Goal: Check status: Check status

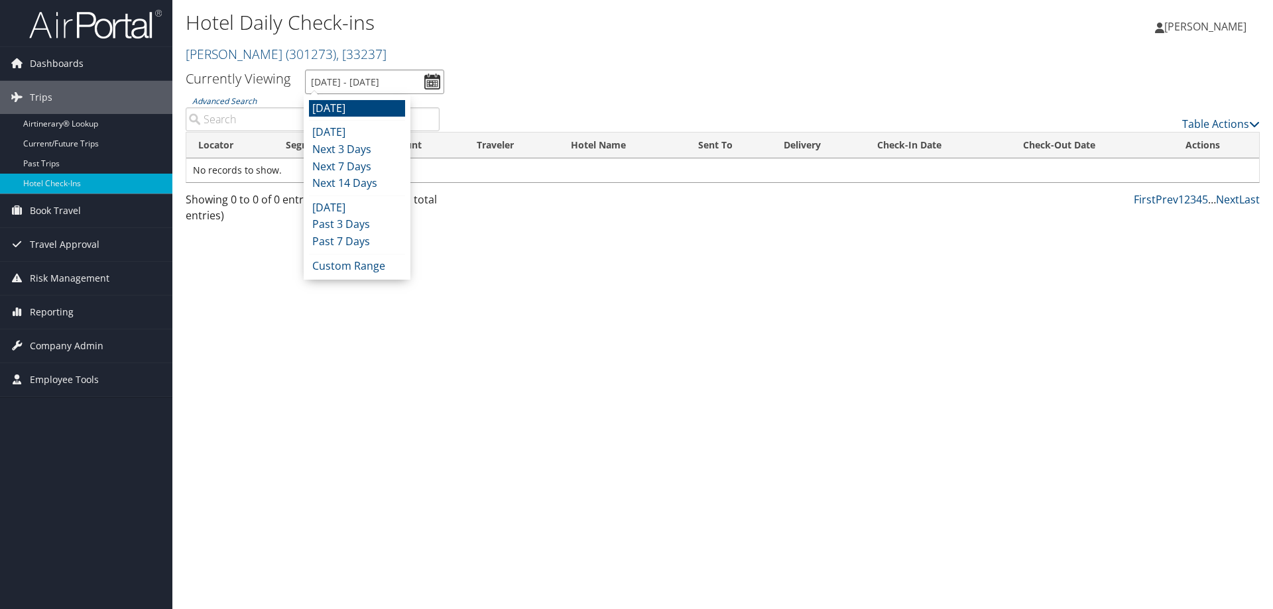
click at [370, 72] on input "[DATE] - [DATE]" at bounding box center [374, 82] width 139 height 25
click at [366, 129] on li "[DATE]" at bounding box center [357, 132] width 96 height 17
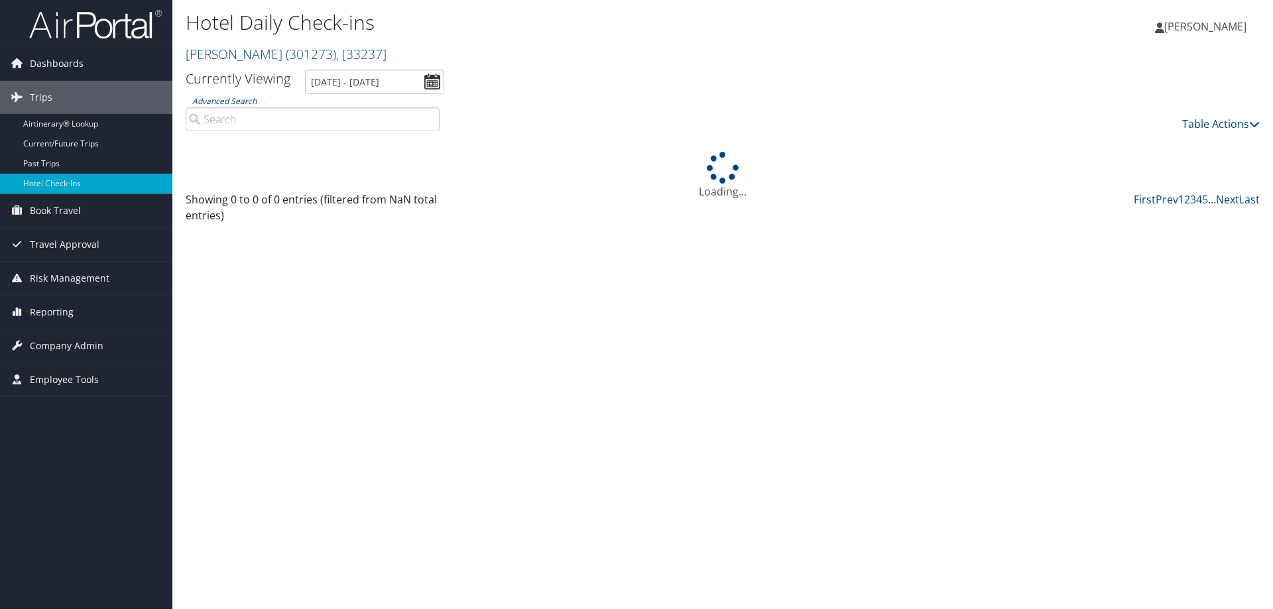
type input "[DATE] - [DATE]"
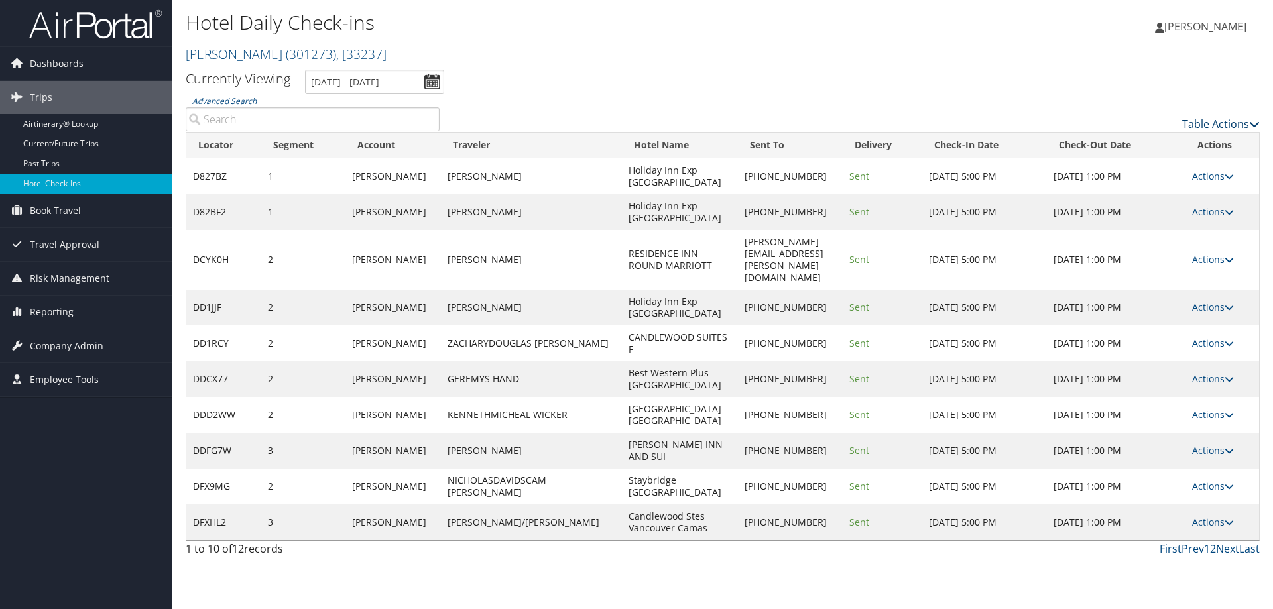
click at [1205, 121] on link "Table Actions" at bounding box center [1221, 124] width 78 height 15
click at [1143, 186] on link "Page Length" at bounding box center [1166, 189] width 174 height 23
click at [1142, 168] on link "25" at bounding box center [1166, 168] width 174 height 23
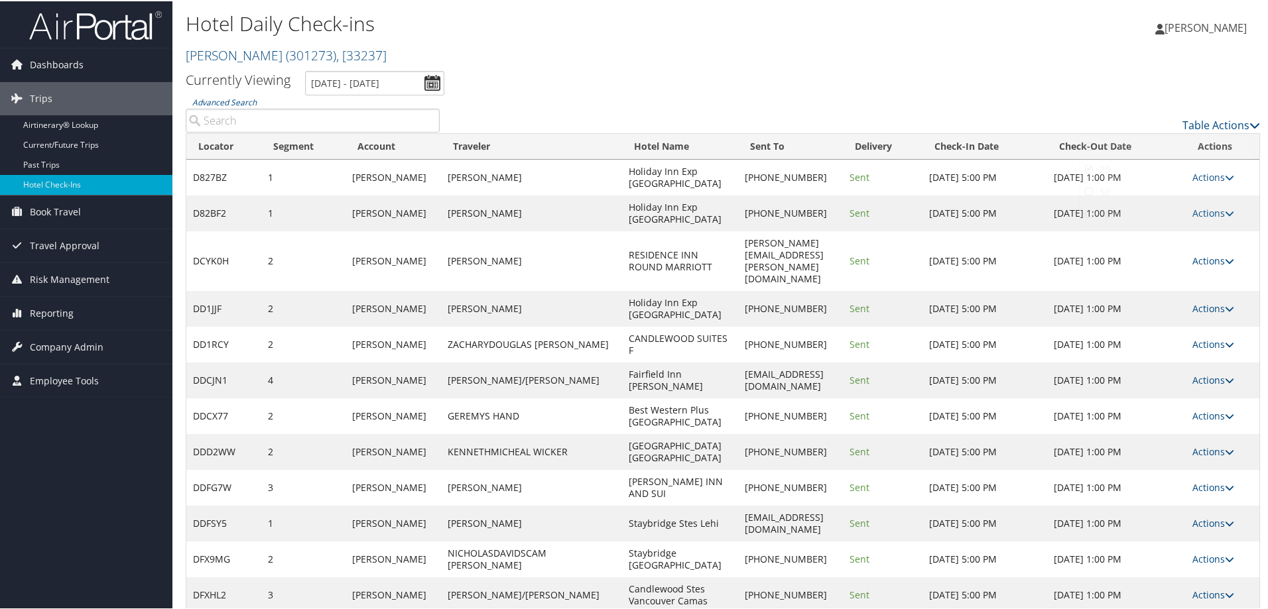
click at [863, 77] on div at bounding box center [636, 304] width 1273 height 609
drag, startPoint x: 545, startPoint y: 163, endPoint x: 588, endPoint y: 180, distance: 46.4
click at [622, 180] on td "Holiday Inn Exp Stes East Dewi" at bounding box center [680, 176] width 116 height 36
copy td "Holiday Inn Exp Stes East Dewi"
click at [1205, 174] on link "Actions" at bounding box center [1213, 176] width 42 height 13
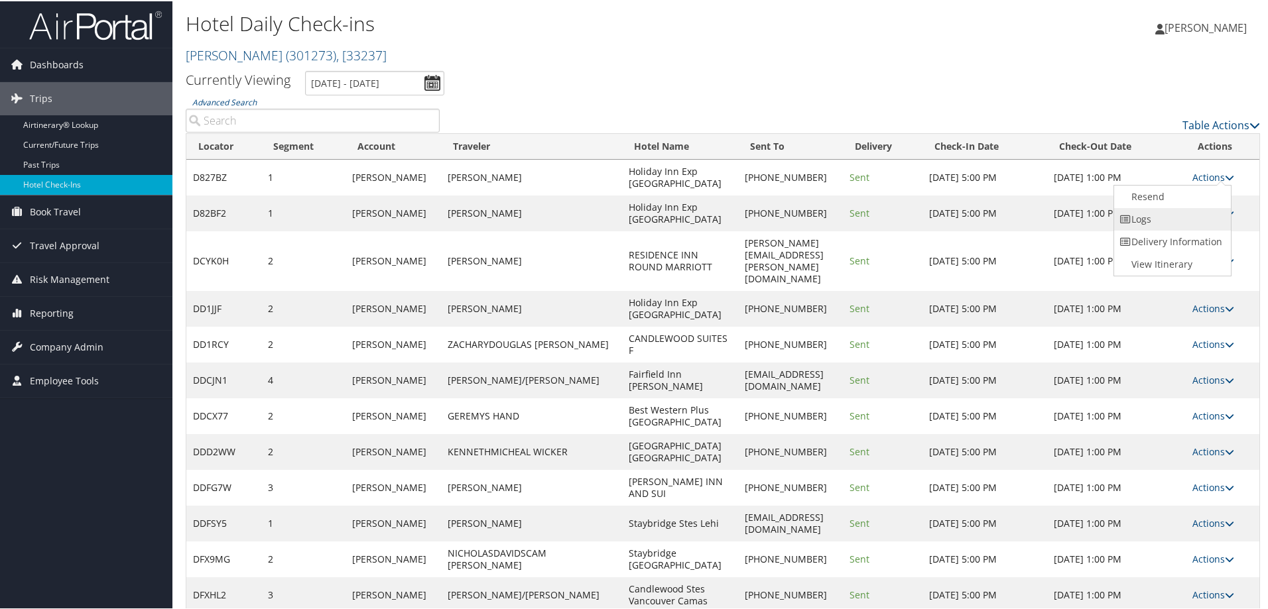
click at [1186, 208] on link "Logs" at bounding box center [1170, 218] width 113 height 23
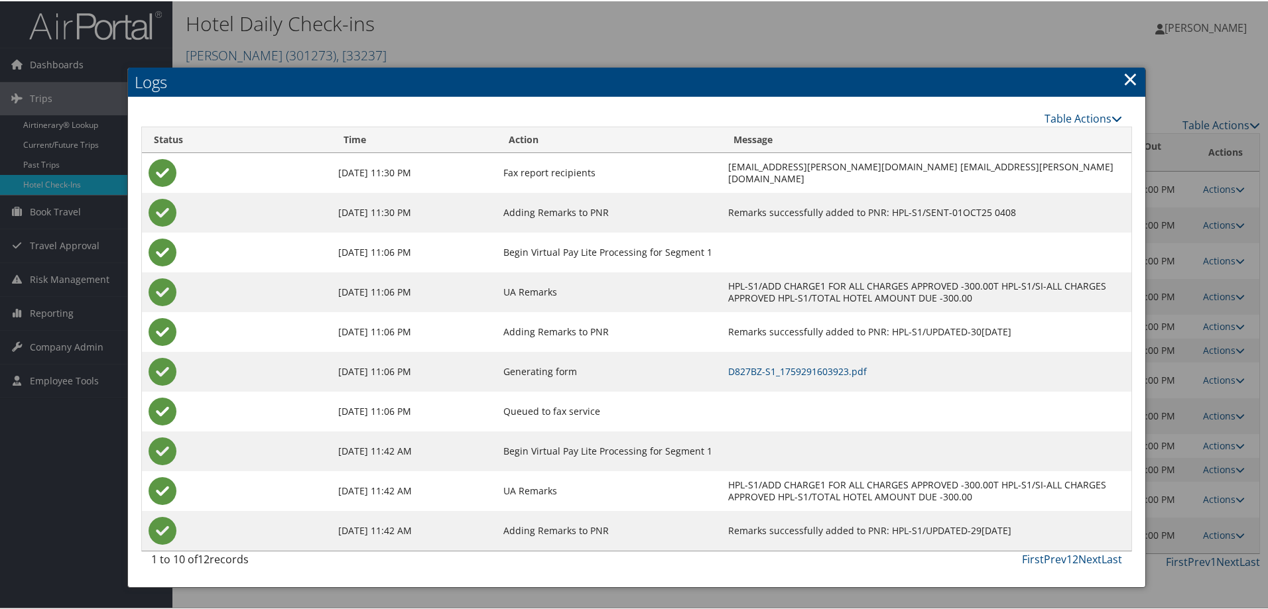
click at [1123, 70] on link "×" at bounding box center [1129, 77] width 15 height 27
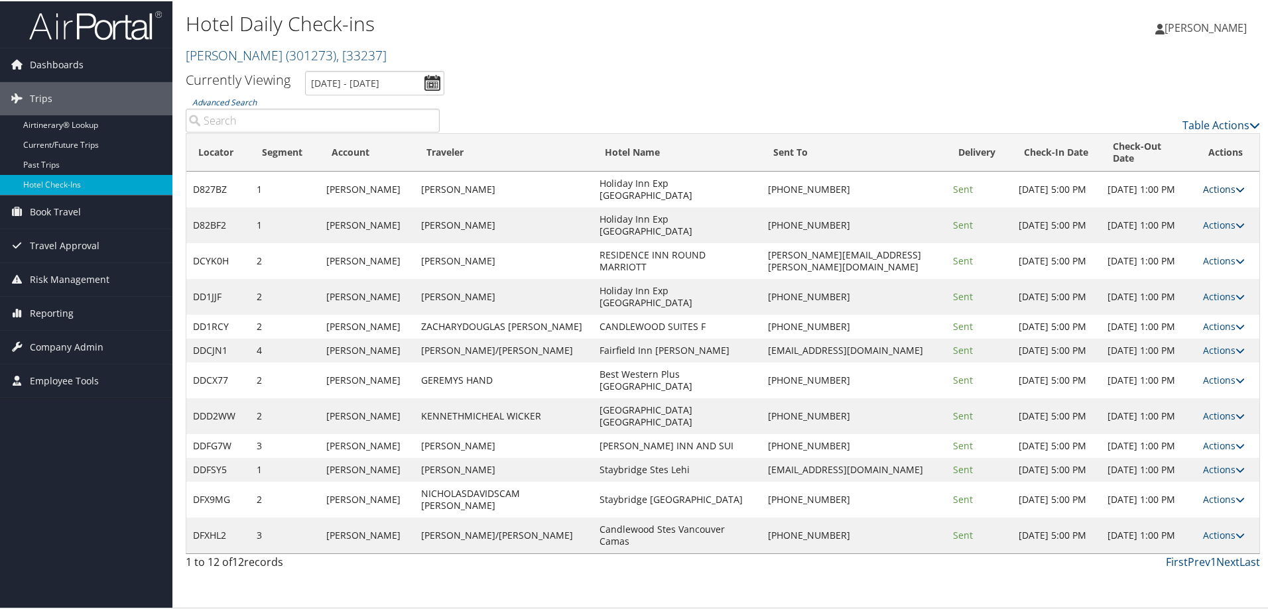
click at [1218, 182] on link "Actions" at bounding box center [1224, 188] width 42 height 13
click at [1213, 196] on link "Resend" at bounding box center [1176, 195] width 113 height 23
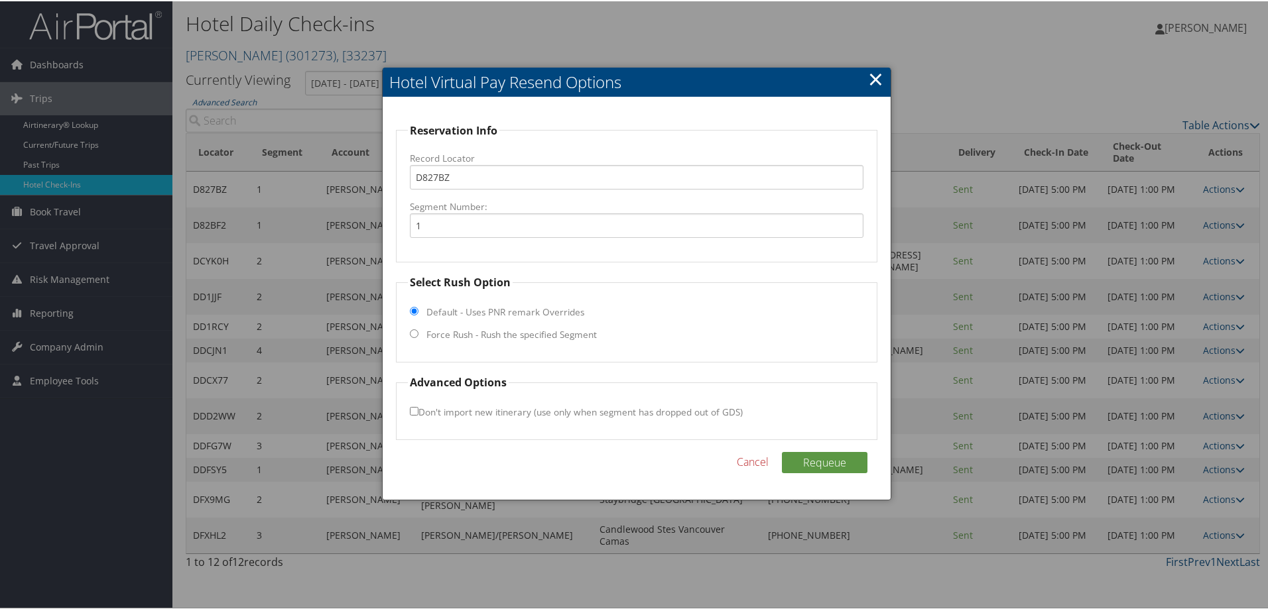
click at [446, 335] on label "Force Rush - Rush the specified Segment" at bounding box center [511, 333] width 170 height 13
click at [418, 335] on input "Force Rush - Rush the specified Segment" at bounding box center [414, 332] width 9 height 9
radio input "true"
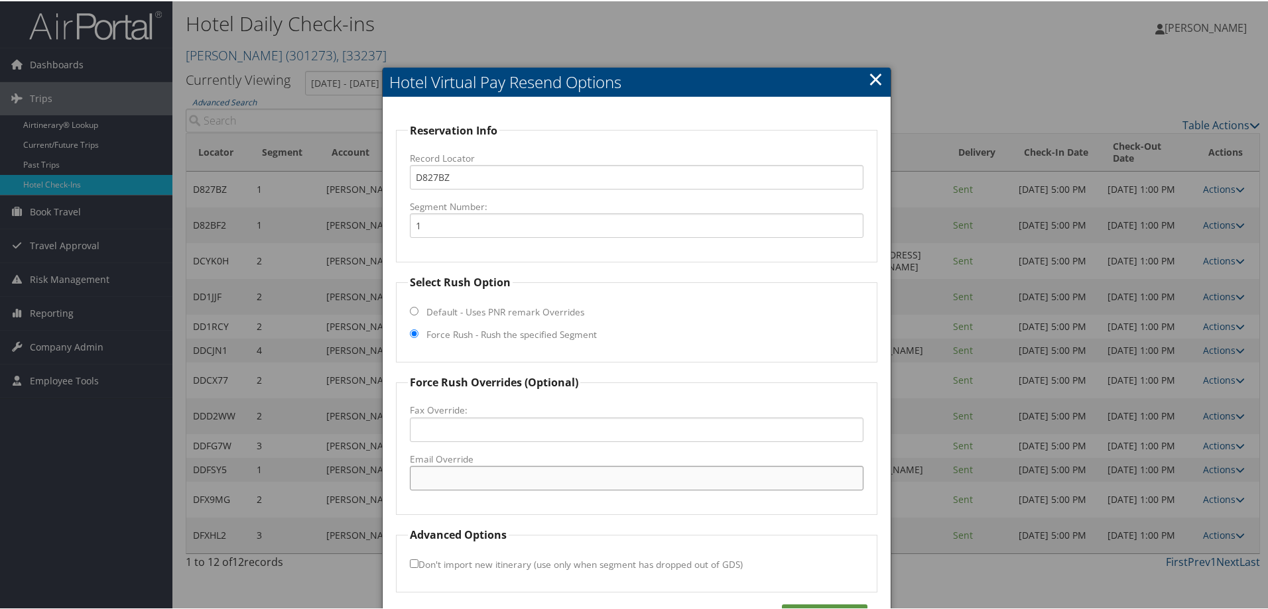
click at [472, 471] on input "Email Override" at bounding box center [636, 477] width 453 height 25
paste input "syrdewitt@gmail.com"
type input "syrdewitt@gmail.com"
click at [806, 605] on button "Requeue" at bounding box center [825, 613] width 86 height 21
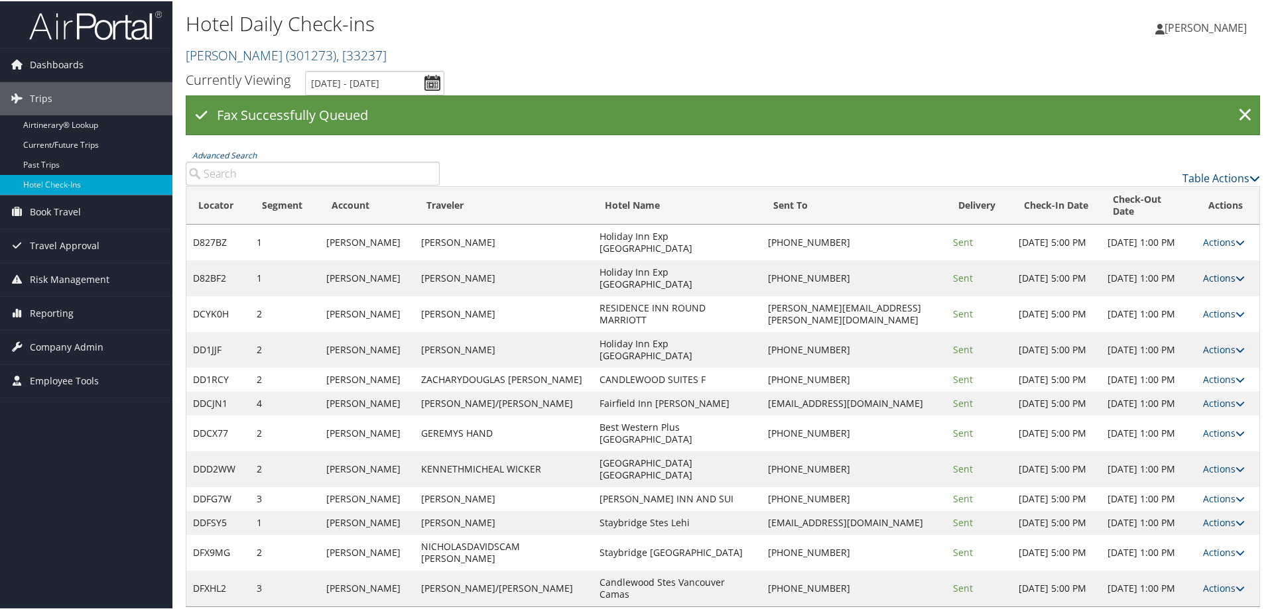
click at [1210, 271] on link "Actions" at bounding box center [1224, 277] width 42 height 13
click at [1203, 287] on link "Resend" at bounding box center [1176, 284] width 113 height 23
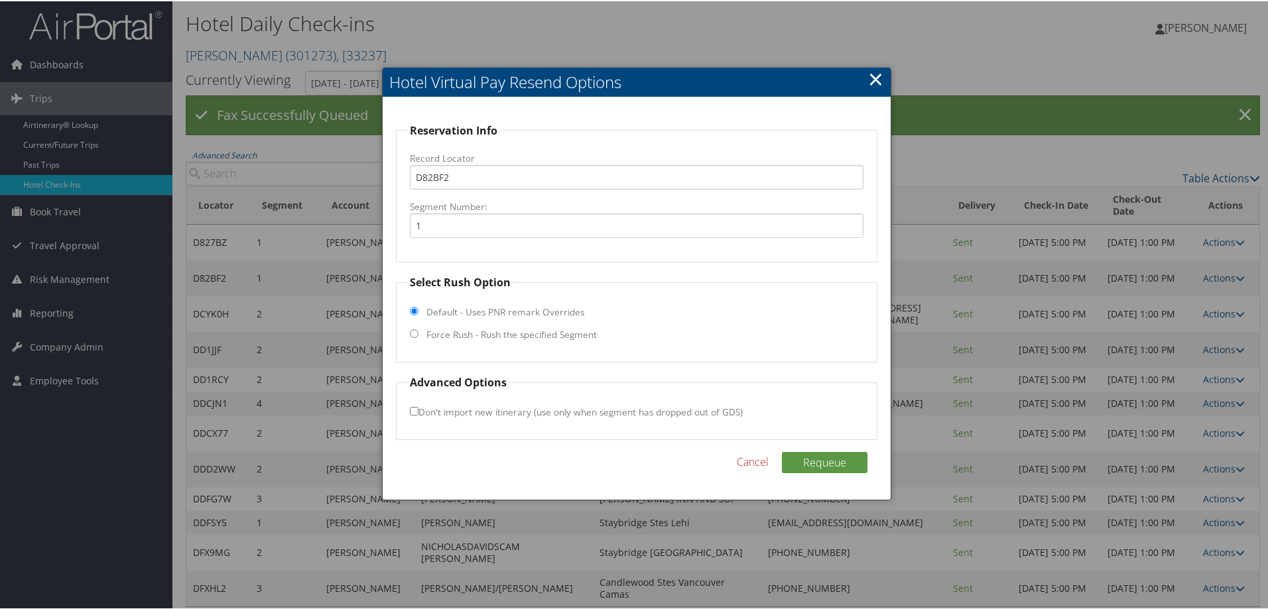
click at [471, 335] on label "Force Rush - Rush the specified Segment" at bounding box center [511, 333] width 170 height 13
click at [418, 335] on input "Force Rush - Rush the specified Segment" at bounding box center [414, 332] width 9 height 9
radio input "true"
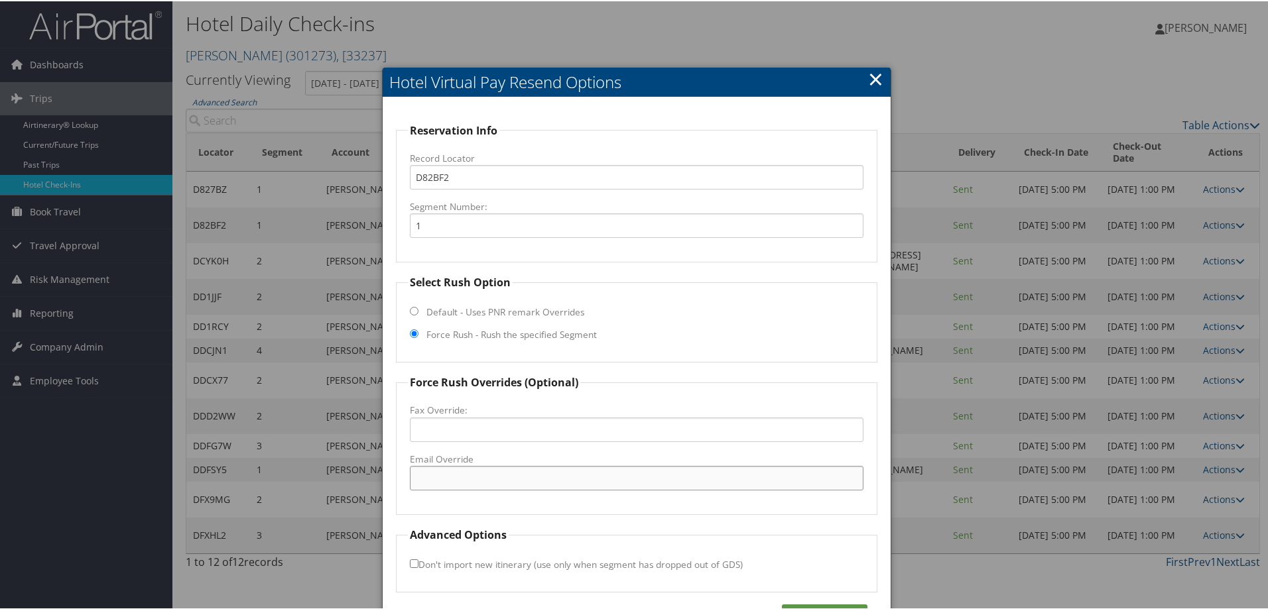
click at [490, 477] on input "Email Override" at bounding box center [636, 477] width 453 height 25
paste input "syrdewitt@gmail.com"
type input "syrdewitt@gmail.com"
click at [833, 603] on button "Requeue" at bounding box center [825, 613] width 86 height 21
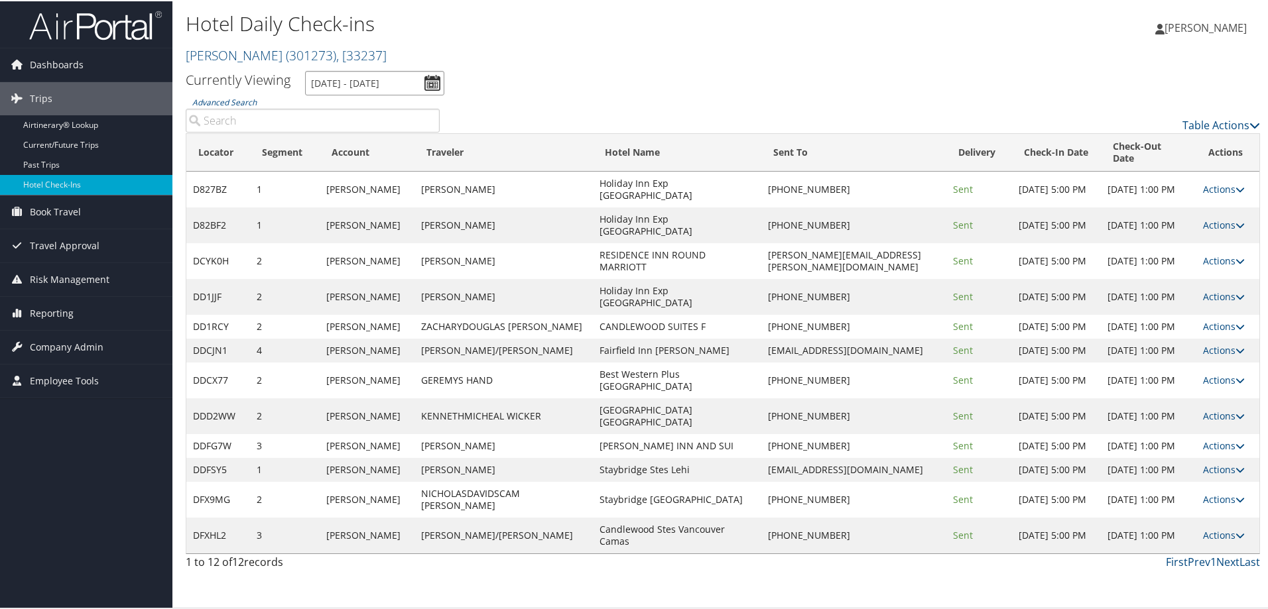
drag, startPoint x: 361, startPoint y: 78, endPoint x: 362, endPoint y: 93, distance: 15.9
click at [361, 78] on input "10/2/2025 - 10/2/2025" at bounding box center [374, 82] width 139 height 25
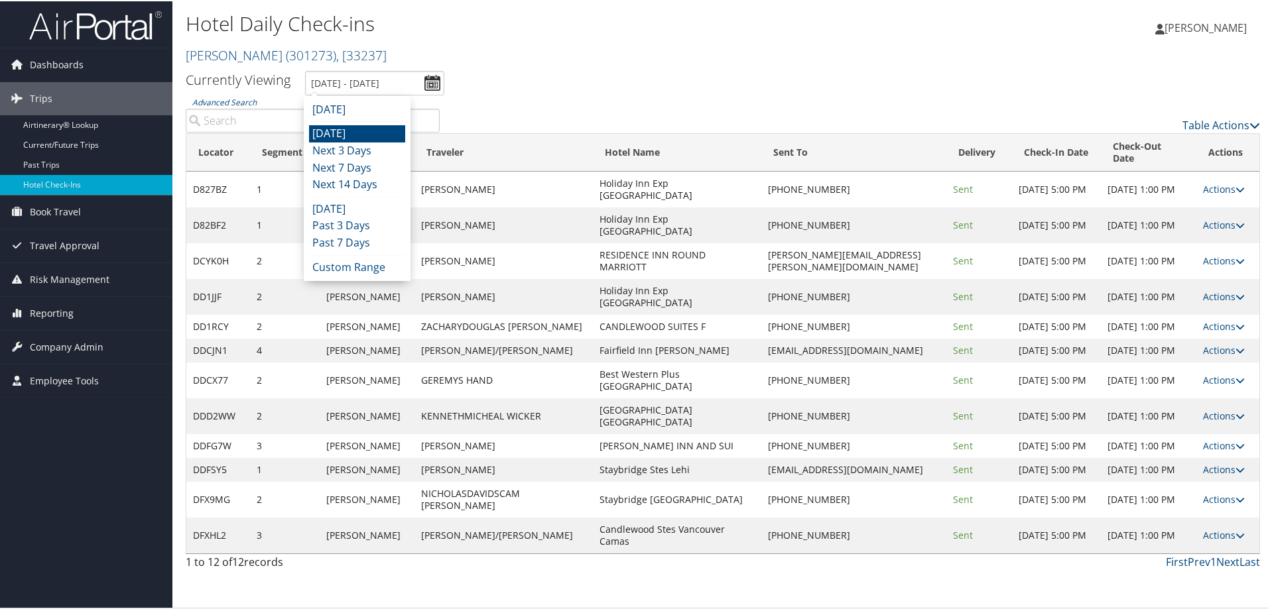
click at [362, 127] on li "[DATE]" at bounding box center [357, 132] width 96 height 17
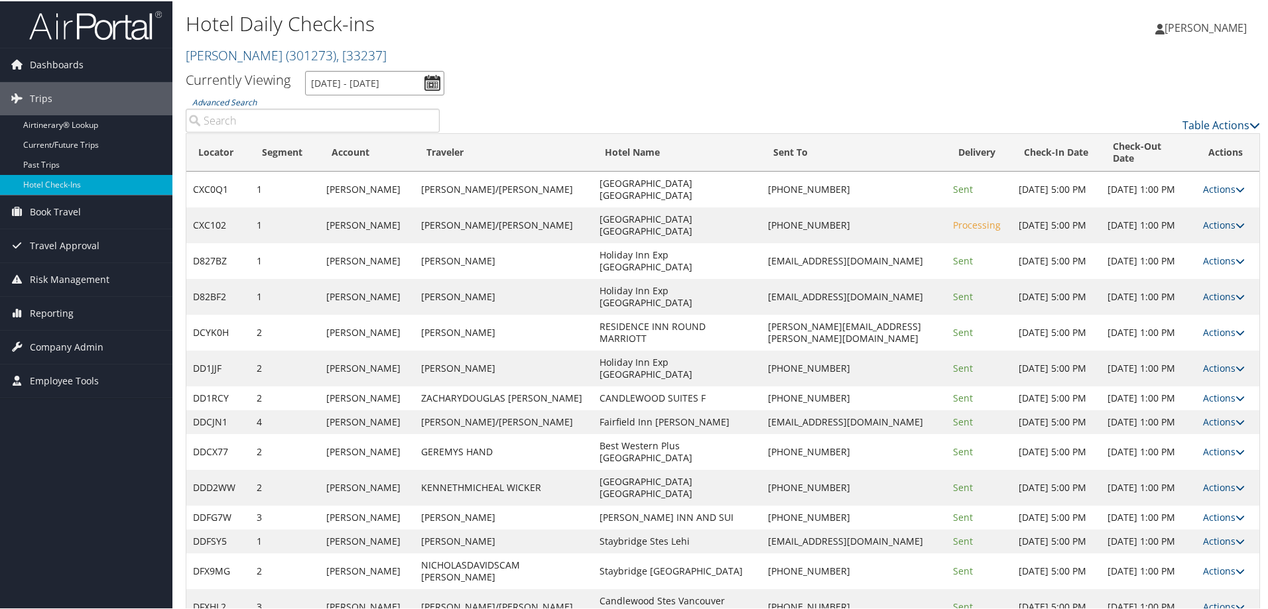
click at [334, 80] on input "10/2/2025 - 10/2/2025" at bounding box center [374, 82] width 139 height 25
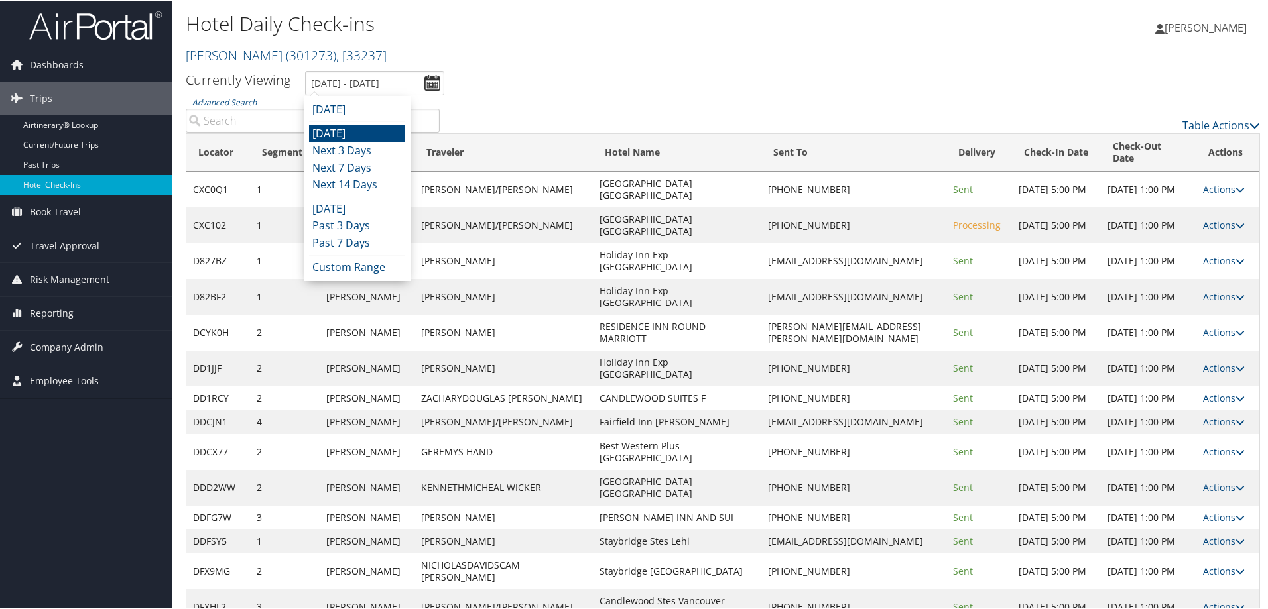
click at [346, 133] on li "[DATE]" at bounding box center [357, 132] width 96 height 17
type input "10/2/2025 - 10/2/2025"
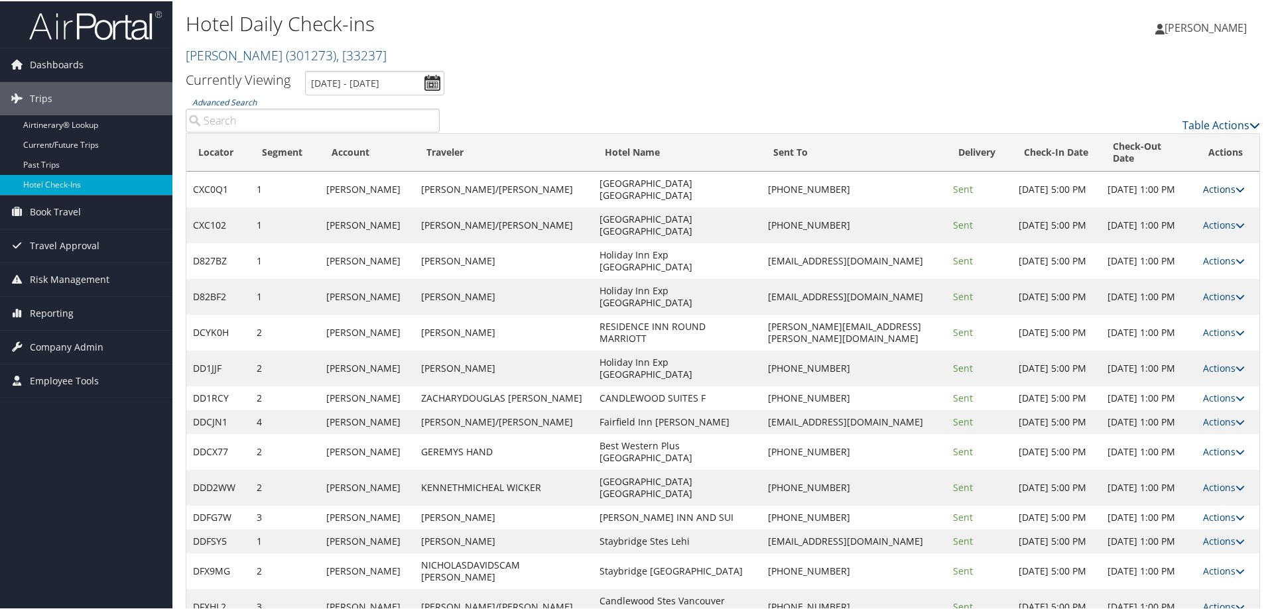
click at [1214, 182] on link "Actions" at bounding box center [1224, 188] width 42 height 13
click at [1191, 223] on link "Logs" at bounding box center [1176, 218] width 113 height 23
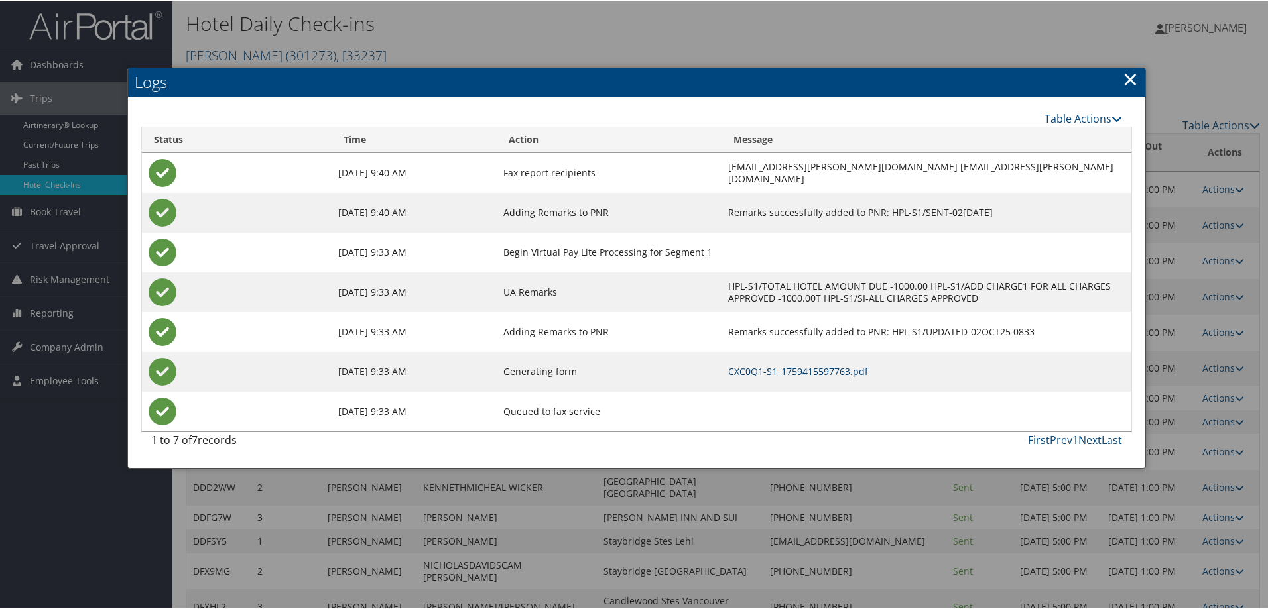
click at [848, 375] on link "CXC0Q1-S1_1759415597763.pdf" at bounding box center [798, 370] width 140 height 13
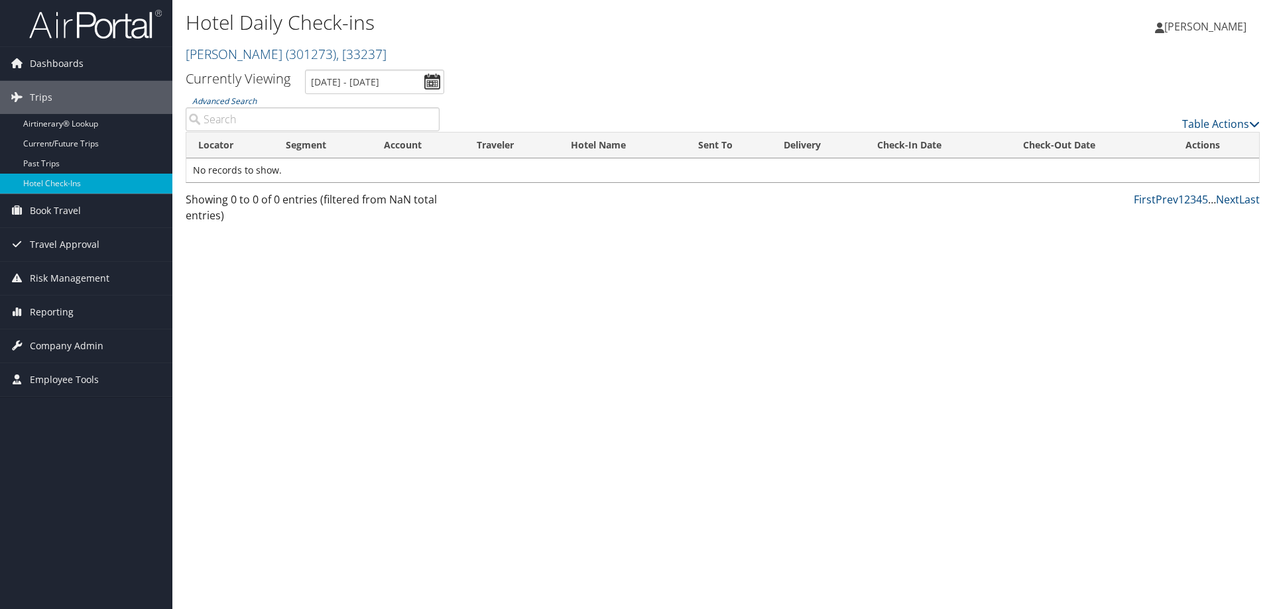
drag, startPoint x: 283, startPoint y: 479, endPoint x: 288, endPoint y: 468, distance: 12.2
click at [283, 479] on div "Hotel Daily Check-ins Traeger ( 301273 ) , [ 33237 ] Traeger , [33237] Lauren G…" at bounding box center [722, 304] width 1101 height 609
click at [535, 374] on div "Hotel Daily Check-ins Traeger ( 301273 ) , [ 33237 ] Traeger , [33237] Lauren G…" at bounding box center [722, 304] width 1101 height 609
click at [407, 89] on input "[DATE] - [DATE]" at bounding box center [374, 82] width 139 height 25
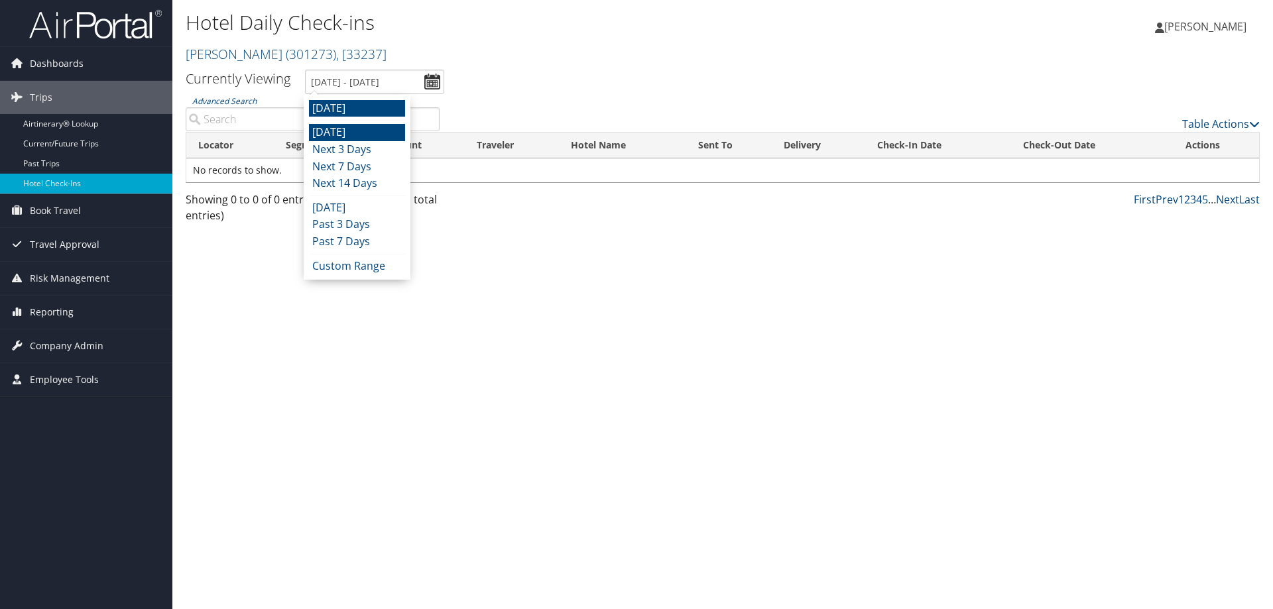
click at [385, 131] on li "[DATE]" at bounding box center [357, 132] width 96 height 17
type input "10/2/2025 - 10/2/2025"
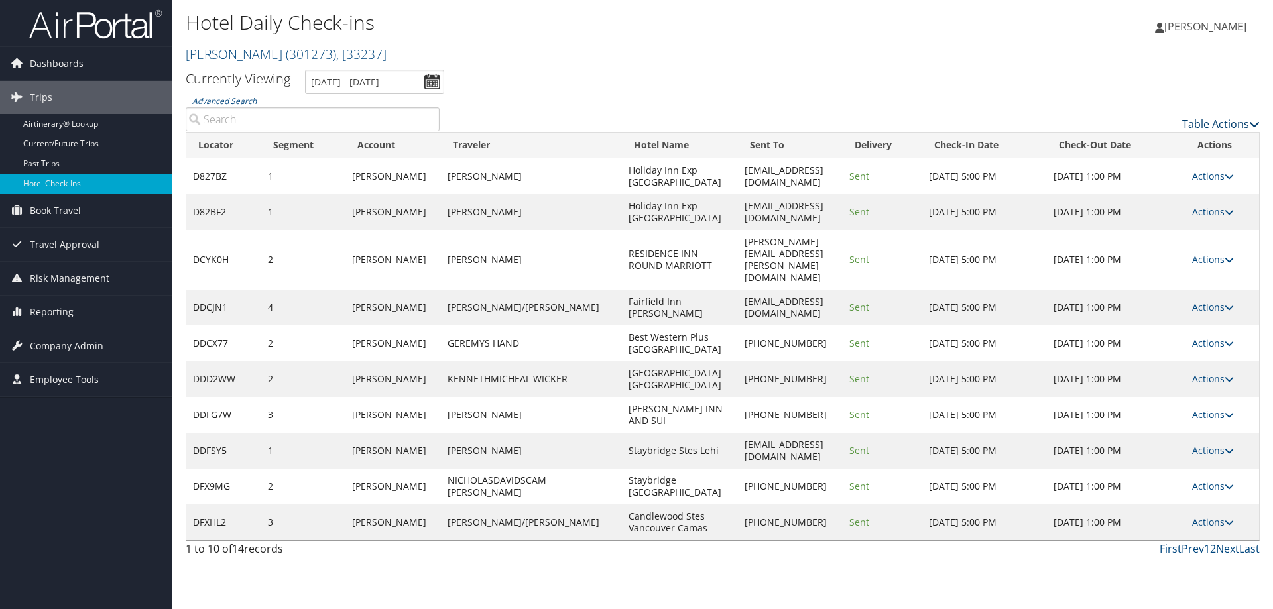
click at [1209, 117] on link "Table Actions" at bounding box center [1221, 124] width 78 height 15
click at [1172, 183] on link "Page Length" at bounding box center [1166, 189] width 174 height 23
click at [1154, 172] on link "25" at bounding box center [1166, 168] width 174 height 23
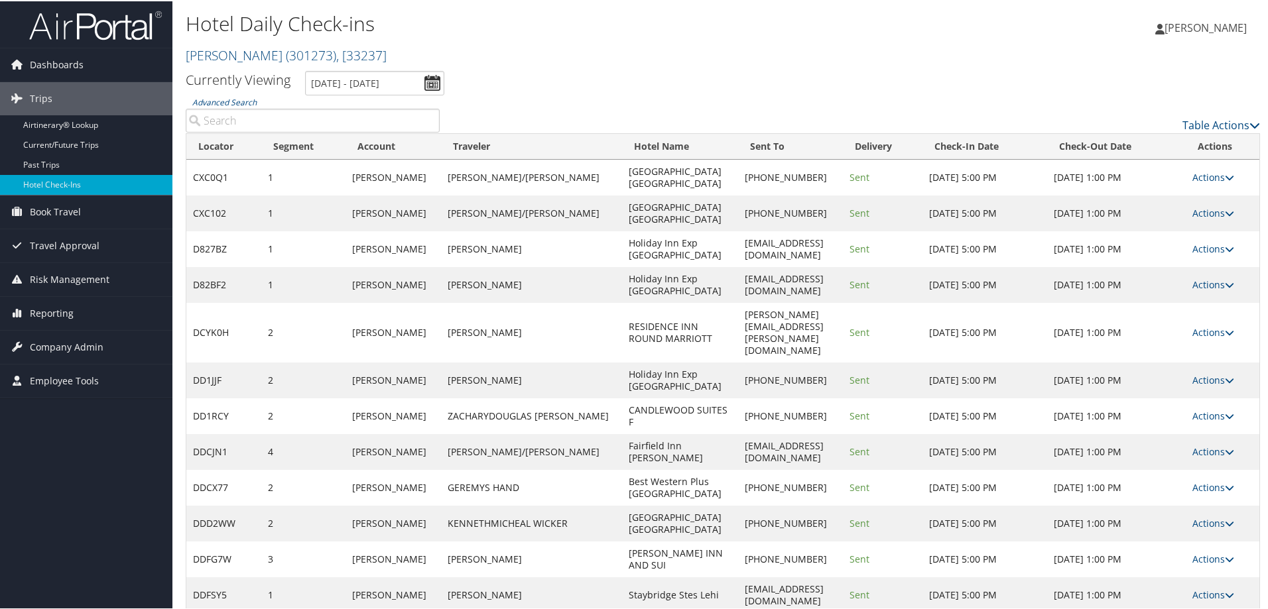
click at [1197, 166] on td "Actions Resend Logs Delivery Information View Itinerary" at bounding box center [1222, 176] width 74 height 36
click at [1198, 178] on link "Actions" at bounding box center [1213, 176] width 42 height 13
click at [1164, 264] on link "View Itinerary" at bounding box center [1171, 263] width 113 height 23
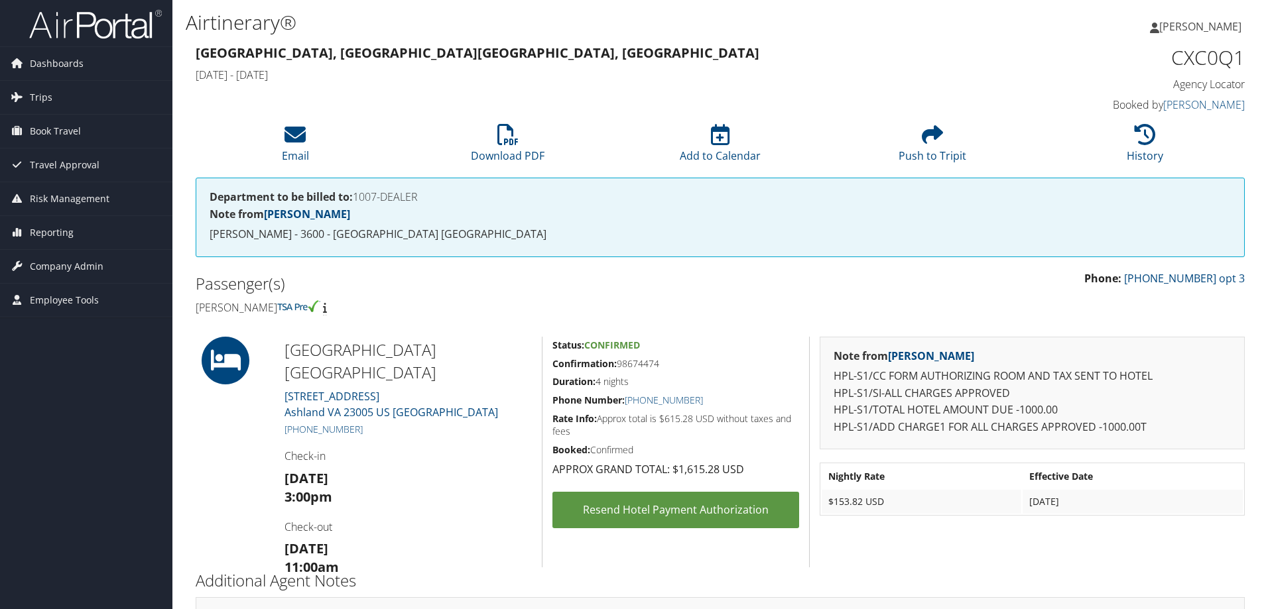
scroll to position [110, 0]
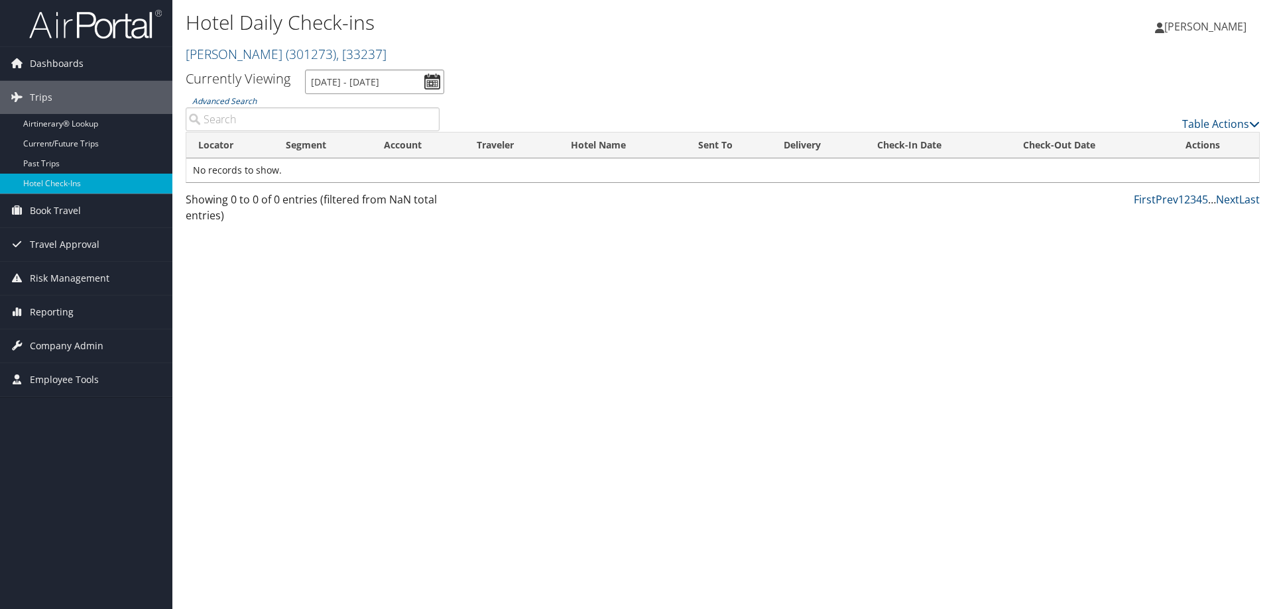
click at [343, 84] on input "[DATE] - [DATE]" at bounding box center [374, 82] width 139 height 25
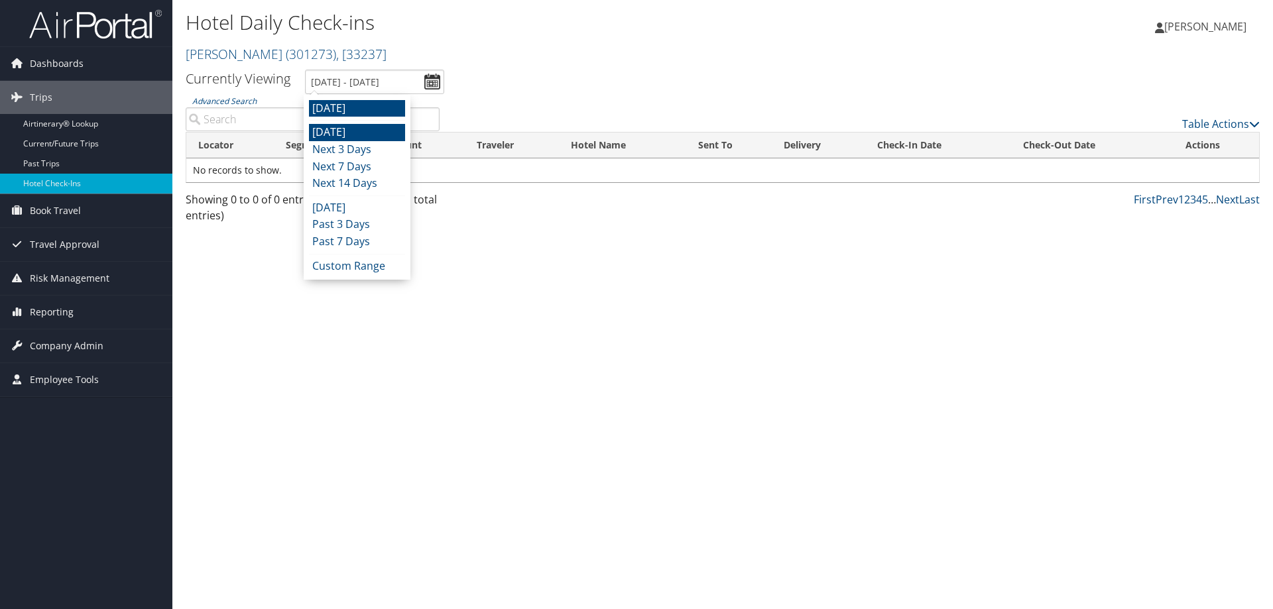
click at [353, 136] on li "[DATE]" at bounding box center [357, 132] width 96 height 17
type input "[DATE] - [DATE]"
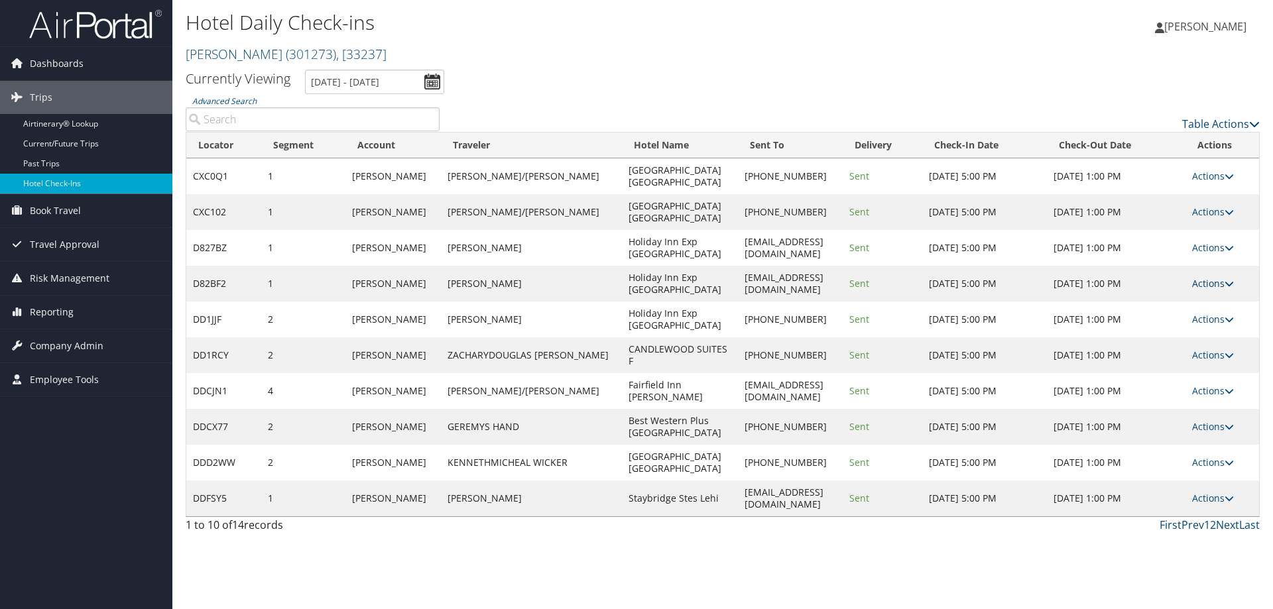
click at [1216, 286] on link "Actions" at bounding box center [1213, 283] width 42 height 13
click at [1215, 339] on link "Delivery Information" at bounding box center [1175, 348] width 113 height 23
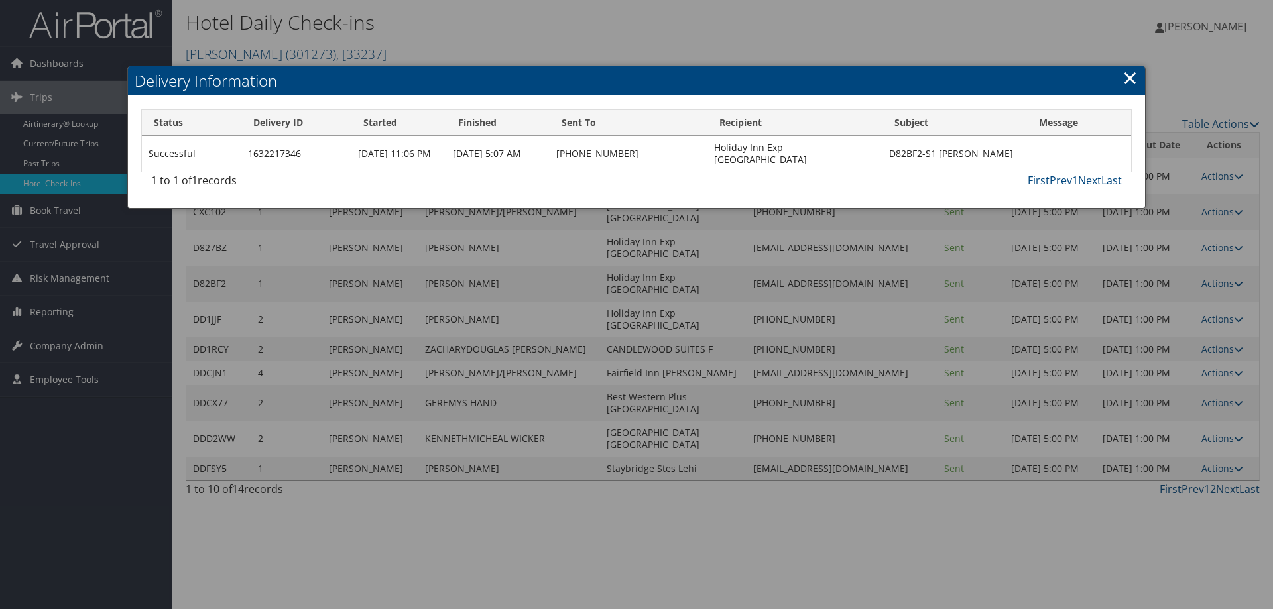
click at [1132, 74] on link "×" at bounding box center [1129, 77] width 15 height 27
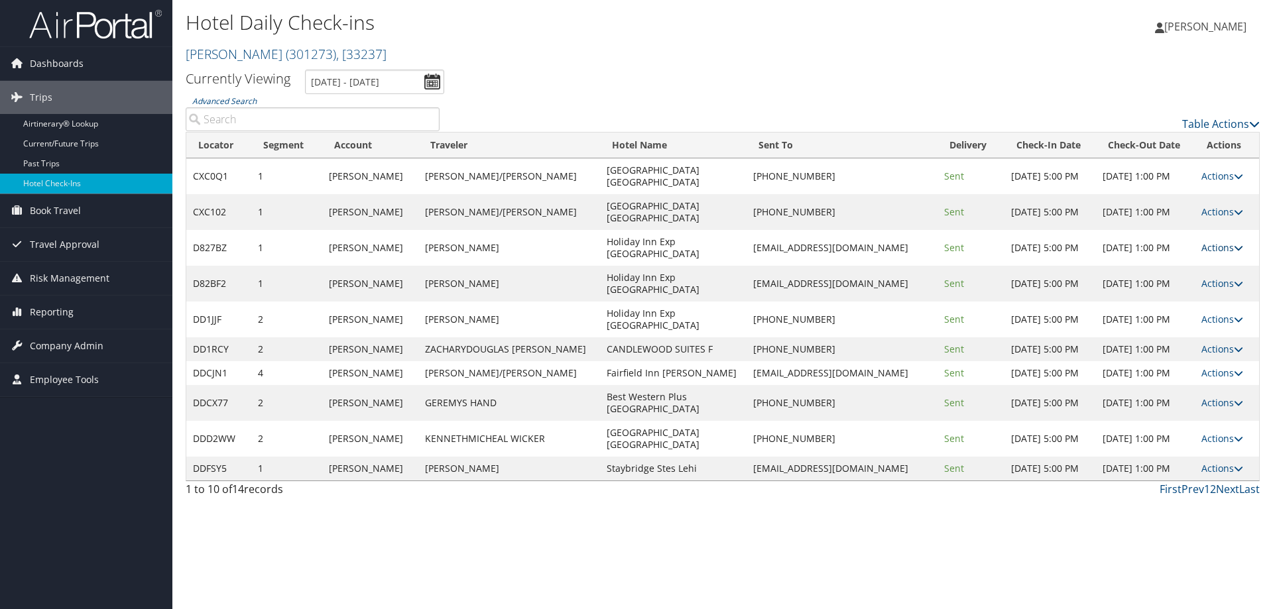
click at [1211, 244] on link "Actions" at bounding box center [1222, 247] width 42 height 13
click at [1206, 284] on link "Logs" at bounding box center [1181, 289] width 113 height 23
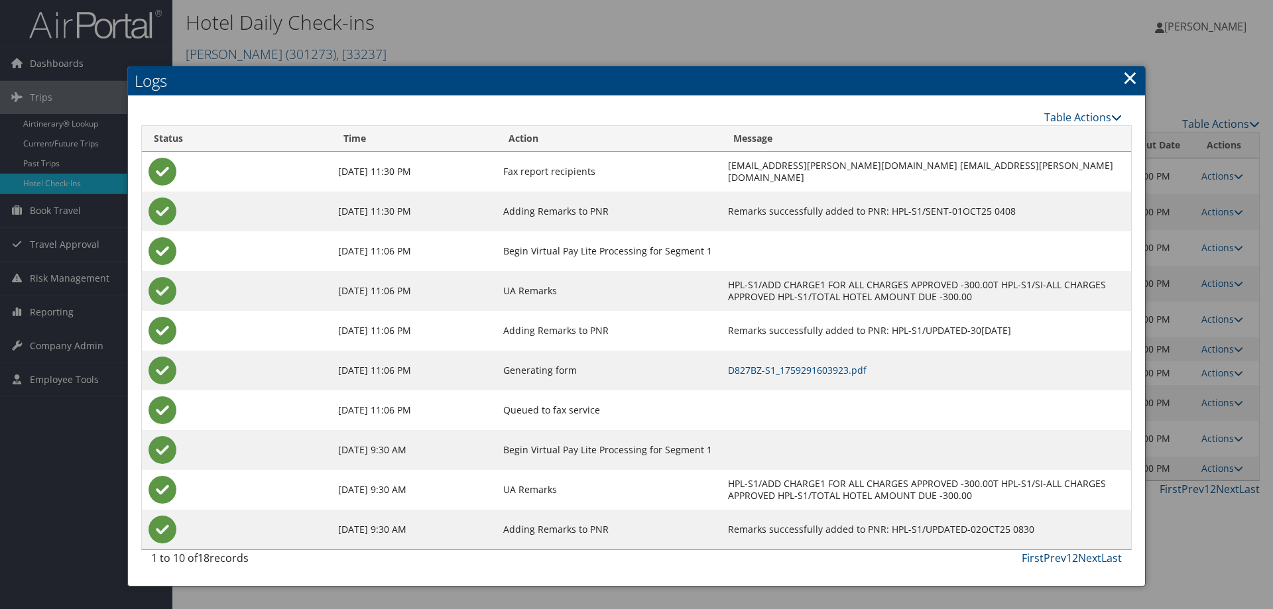
click at [1130, 77] on link "×" at bounding box center [1129, 77] width 15 height 27
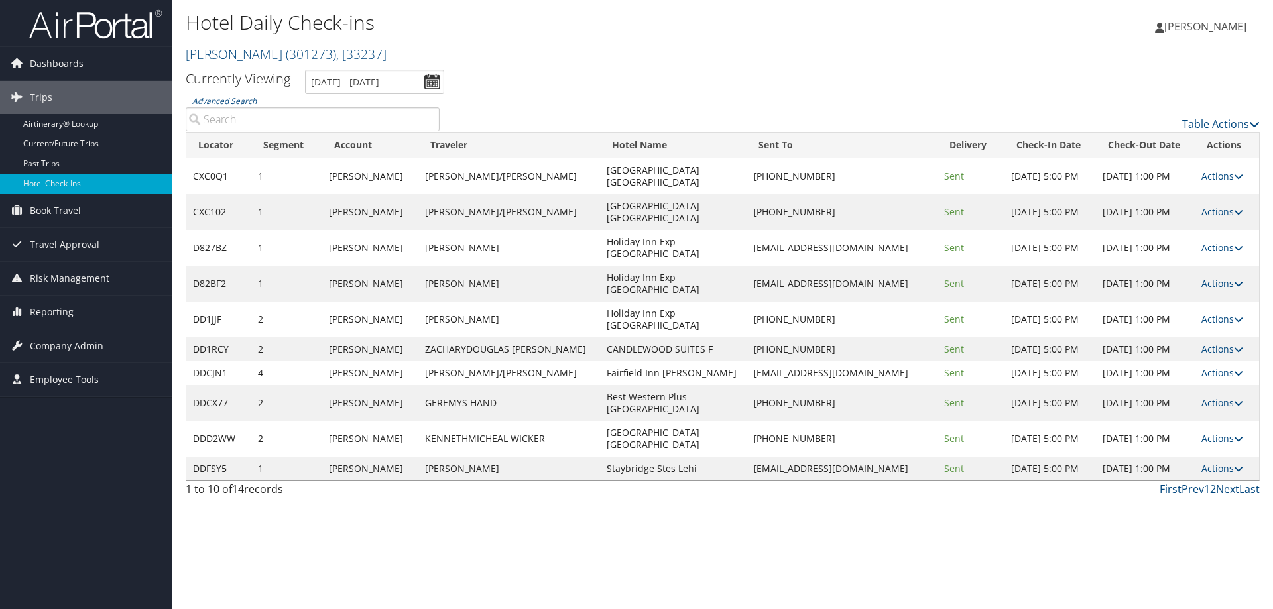
click at [619, 79] on ul "Currently Viewing 10/2/2025 - 10/2/2025" at bounding box center [715, 82] width 1089 height 25
